Goal: Find specific page/section: Find specific page/section

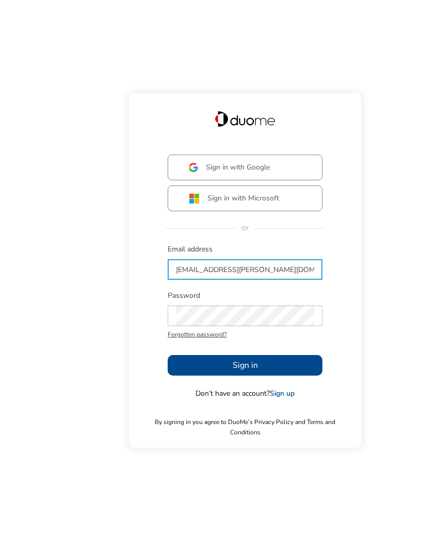
type input "[EMAIL_ADDRESS][PERSON_NAME][DOMAIN_NAME]"
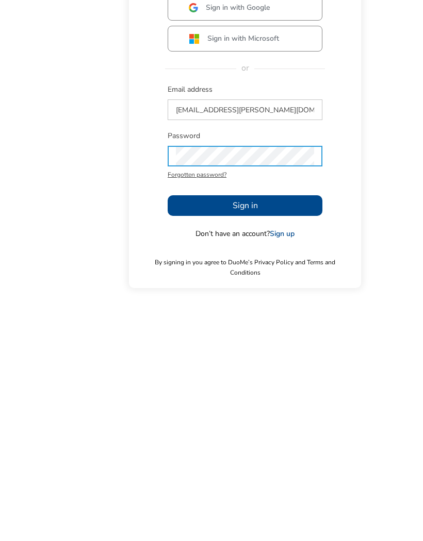
click at [283, 355] on button "Sign in" at bounding box center [244, 365] width 155 height 21
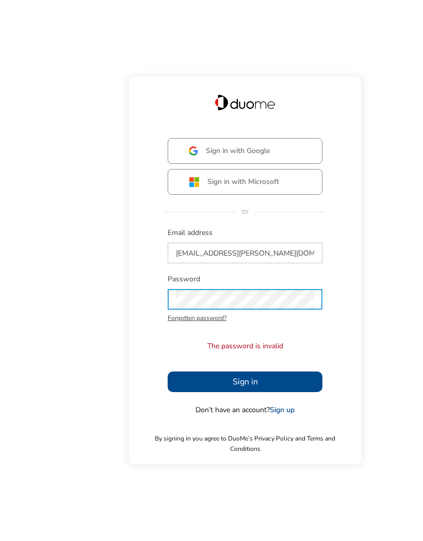
click at [296, 372] on button "Sign in" at bounding box center [244, 382] width 155 height 21
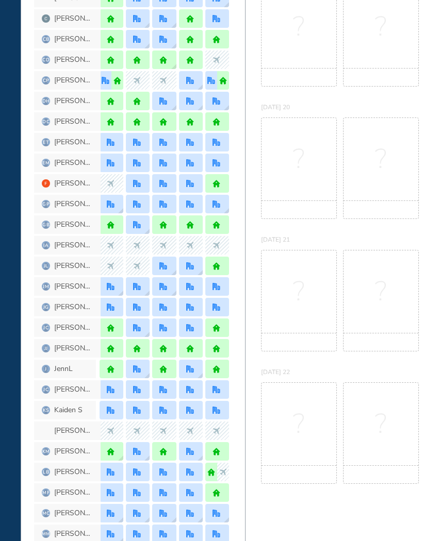
scroll to position [239, 0]
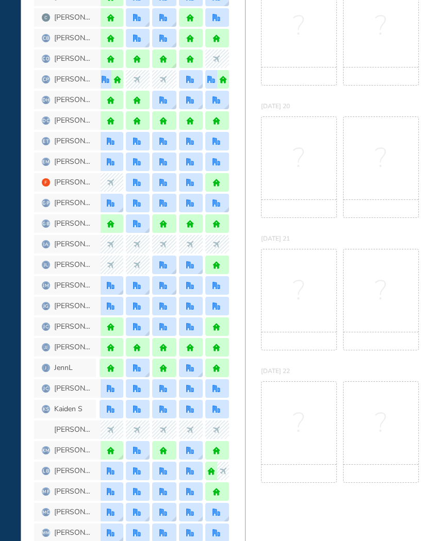
click at [137, 452] on img "office" at bounding box center [137, 451] width 8 height 8
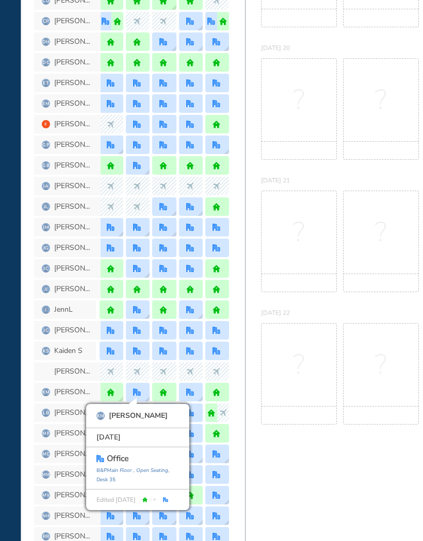
scroll to position [298, 0]
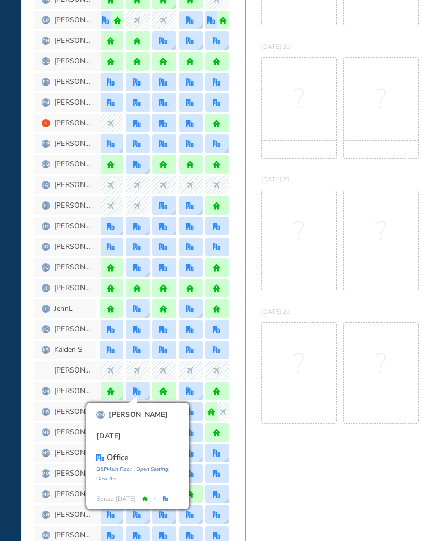
click at [191, 388] on img "office" at bounding box center [190, 392] width 8 height 8
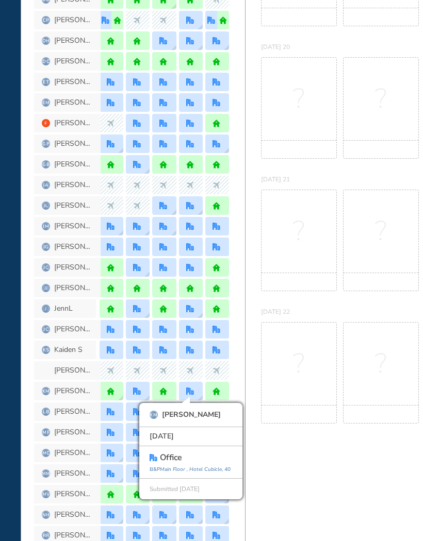
click at [130, 382] on div at bounding box center [138, 391] width 24 height 19
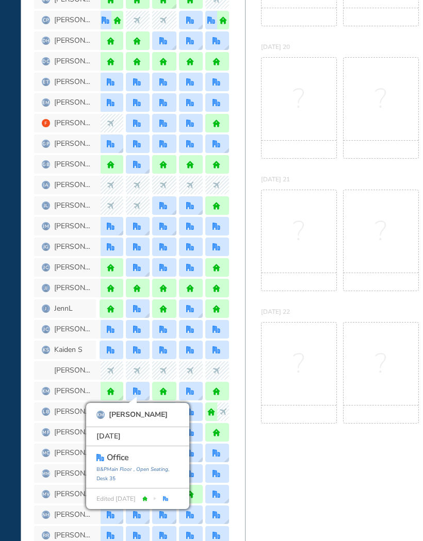
click at [181, 382] on div at bounding box center [191, 391] width 24 height 19
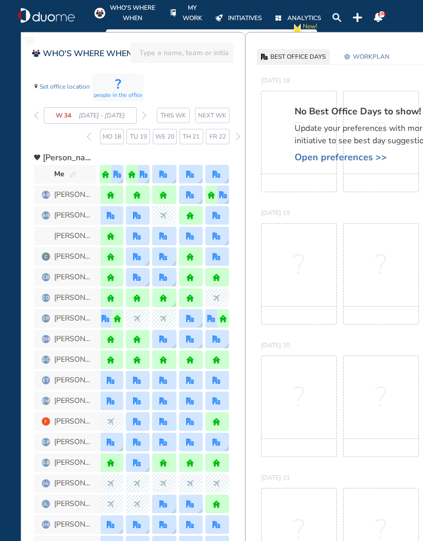
scroll to position [0, 0]
click at [152, 107] on section "W 34 [DATE] - [DATE] THIS WK NEXT WK" at bounding box center [139, 115] width 211 height 16
click at [140, 107] on div "W 34 [DATE] - [DATE]" at bounding box center [90, 115] width 112 height 16
click at [138, 107] on div "W 34 [DATE] - [DATE] THIS WK NEXT WK Mo 18 Tu 19 We 20 Th 21 Fr 22" at bounding box center [139, 125] width 211 height 37
click at [77, 110] on span "W 34" at bounding box center [67, 115] width 23 height 10
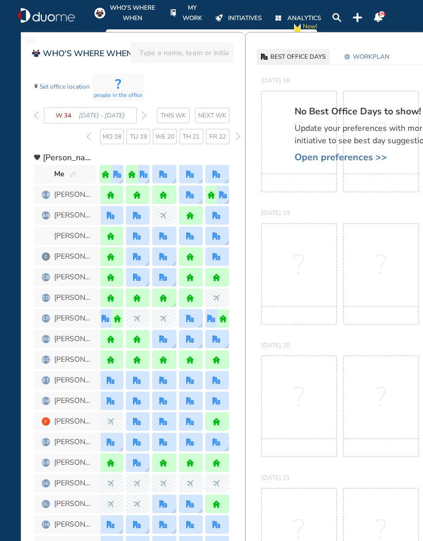
click at [214, 110] on span "NEXT WK" at bounding box center [212, 115] width 28 height 10
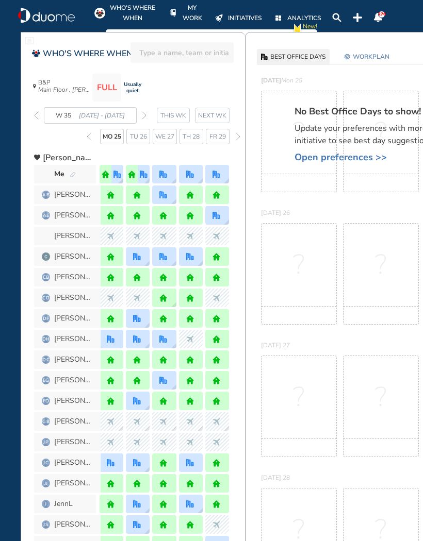
click at [219, 110] on span "NEXT WK" at bounding box center [212, 115] width 28 height 10
click at [218, 110] on span "NEXT WK" at bounding box center [212, 115] width 28 height 10
click at [217, 110] on span "NEXT WK" at bounding box center [212, 115] width 28 height 10
click at [219, 110] on span "NEXT WK" at bounding box center [212, 115] width 28 height 10
click at [104, 78] on section "FULL Usually quiet B&P Main Floor , [PERSON_NAME] #7 Office-Executive" at bounding box center [88, 88] width 117 height 34
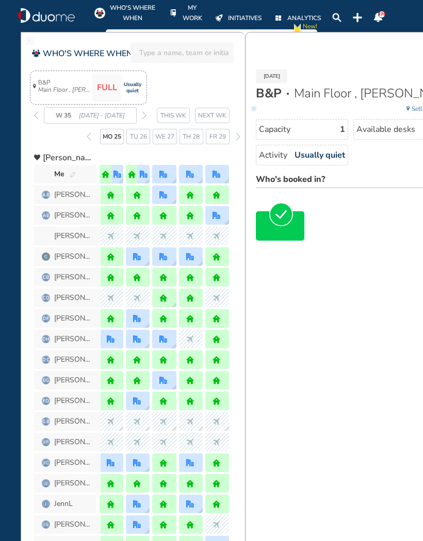
click at [146, 107] on div "W 35 [DATE] - [DATE] THIS WK NEXT WK Mo 25 Tu 26 We 27 Th 28 Fr 29" at bounding box center [139, 125] width 211 height 37
click at [140, 107] on div "W 35 [DATE] - [DATE]" at bounding box center [90, 115] width 112 height 16
click at [221, 110] on span "NEXT WK" at bounding box center [212, 115] width 28 height 10
